Goal: Transaction & Acquisition: Download file/media

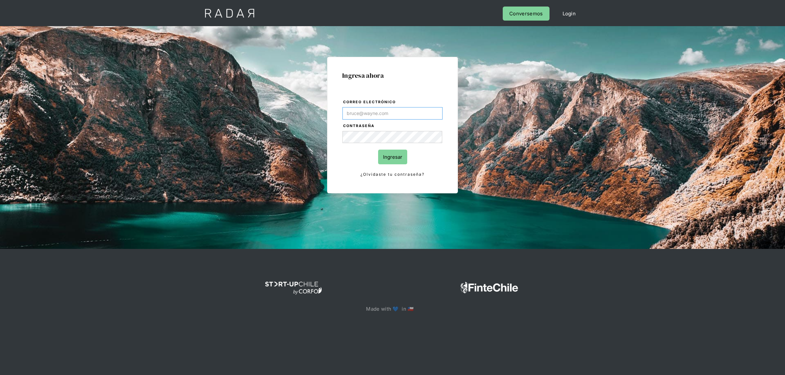
click at [385, 115] on input "Correo electrónico" at bounding box center [392, 113] width 100 height 12
type input "[EMAIL_ADDRESS][DOMAIN_NAME]"
click at [389, 161] on input "Ingresar" at bounding box center [392, 157] width 29 height 15
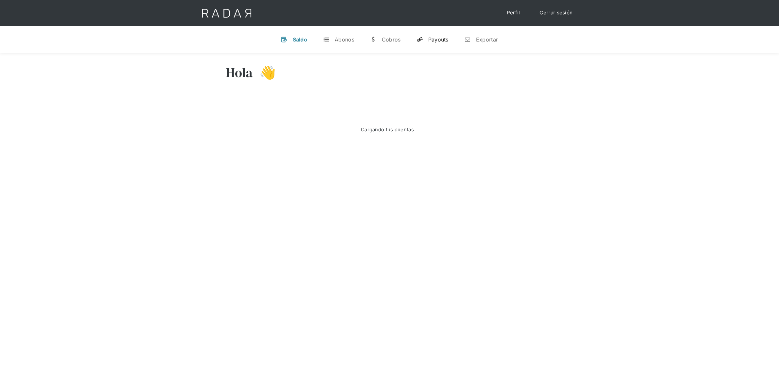
click at [438, 38] on div "Payouts" at bounding box center [438, 39] width 20 height 7
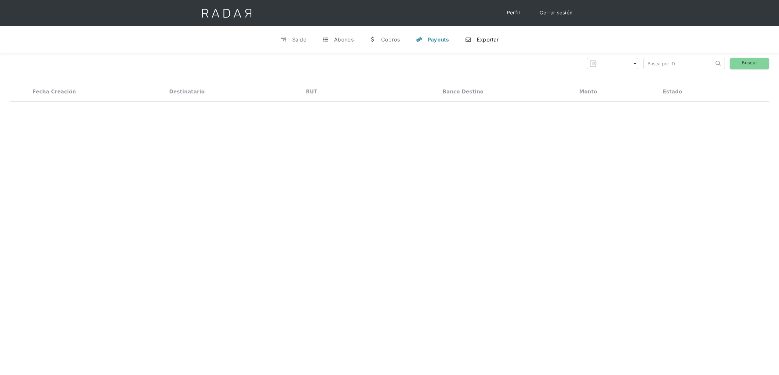
click at [491, 40] on div "Exportar" at bounding box center [488, 39] width 22 height 7
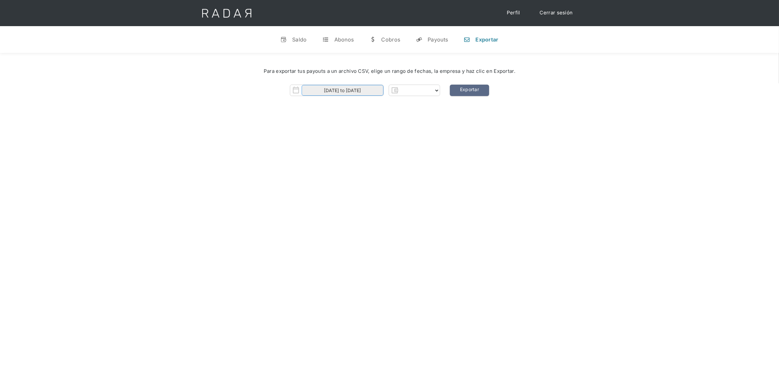
click at [370, 92] on input "[DATE] to [DATE]" at bounding box center [343, 90] width 82 height 11
select select "dlocal"
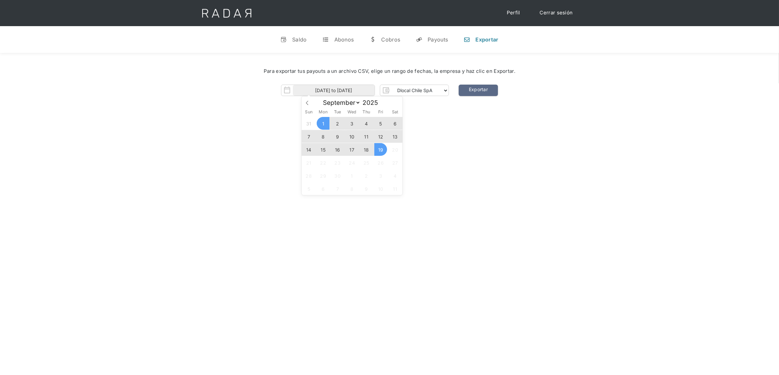
click at [367, 151] on span "18" at bounding box center [366, 149] width 13 height 13
click at [377, 151] on span "19" at bounding box center [380, 149] width 13 height 13
type input "[DATE] to [DATE]"
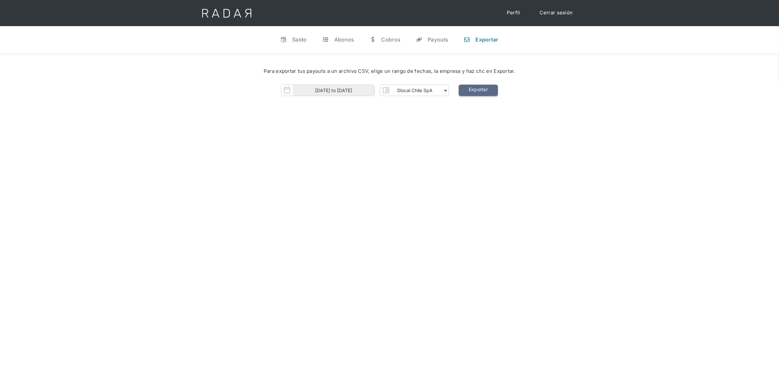
click at [468, 94] on link "Exportar" at bounding box center [478, 90] width 39 height 11
click at [519, 62] on div "Para exportar tus payouts a un archivo CSV, elige un rango de fechas, la empres…" at bounding box center [389, 71] width 759 height 27
click at [146, 162] on div "[PERSON_NAME] 👋 Cargando tus cuentas... Nombre de la empresa • [GEOGRAPHIC_DATA…" at bounding box center [389, 240] width 779 height 375
